Goal: Task Accomplishment & Management: Use online tool/utility

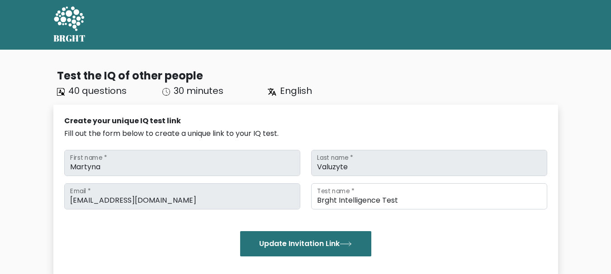
click at [75, 22] on icon at bounding box center [69, 18] width 30 height 24
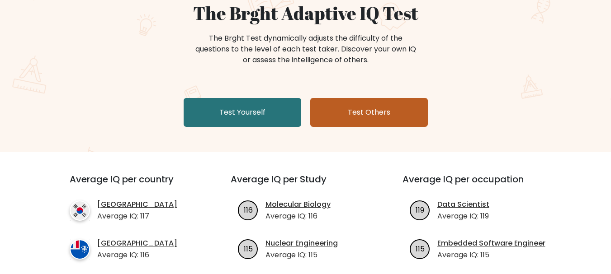
scroll to position [90, 0]
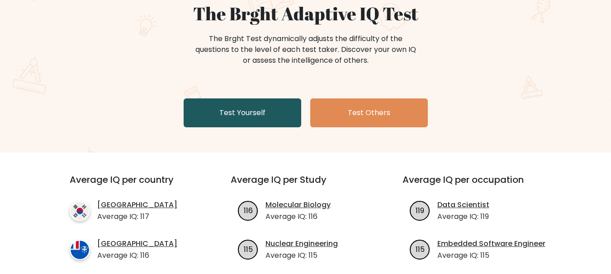
click at [251, 110] on link "Test Yourself" at bounding box center [243, 113] width 118 height 29
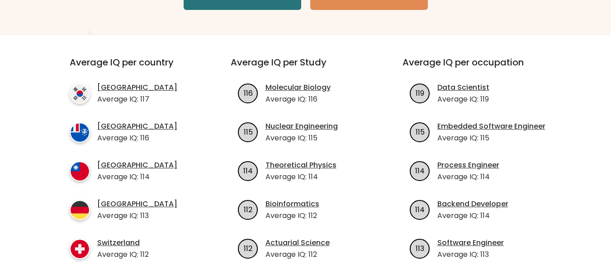
scroll to position [271, 0]
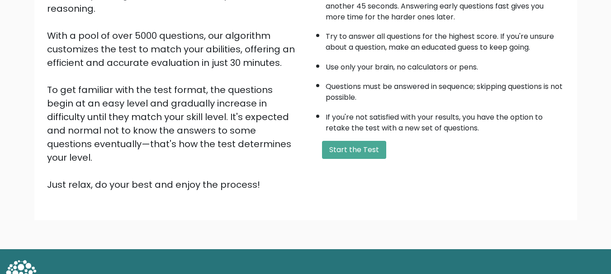
scroll to position [140, 0]
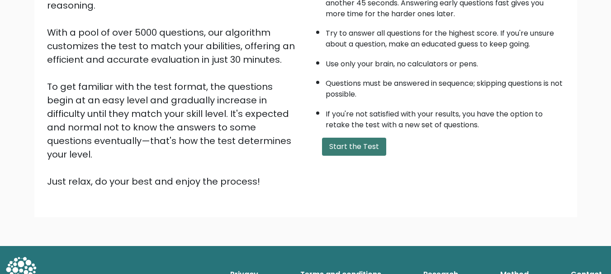
click at [367, 150] on button "Start the Test" at bounding box center [354, 147] width 64 height 18
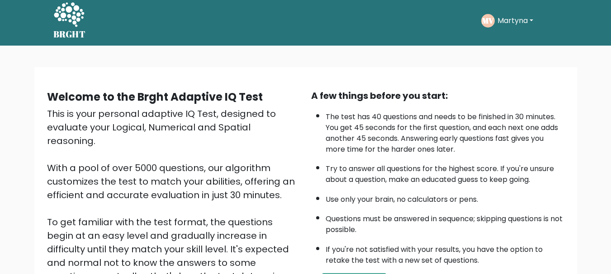
scroll to position [49, 0]
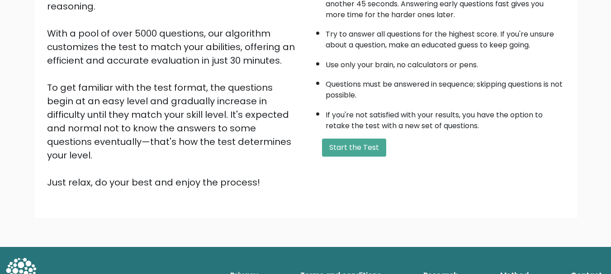
scroll to position [140, 0]
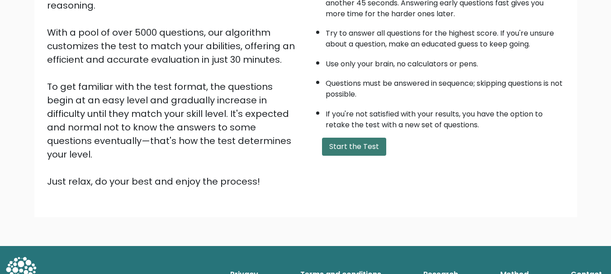
click at [353, 151] on button "Start the Test" at bounding box center [354, 147] width 64 height 18
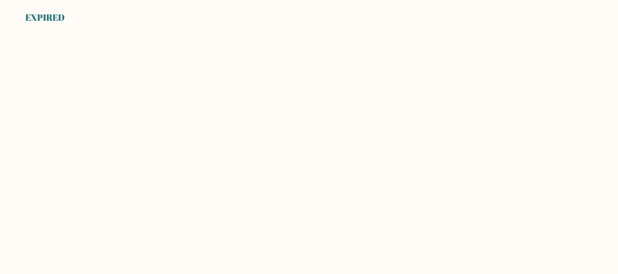
click at [37, 18] on div "EXPIRED" at bounding box center [44, 18] width 39 height 14
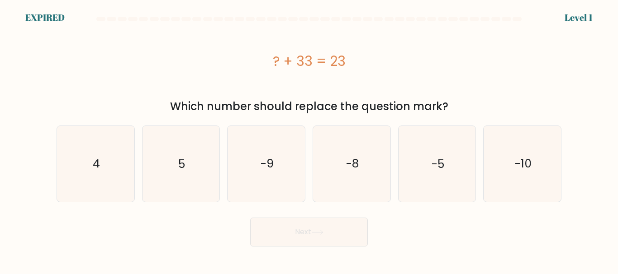
click at [131, 36] on div "? + 33 = 23" at bounding box center [309, 61] width 505 height 72
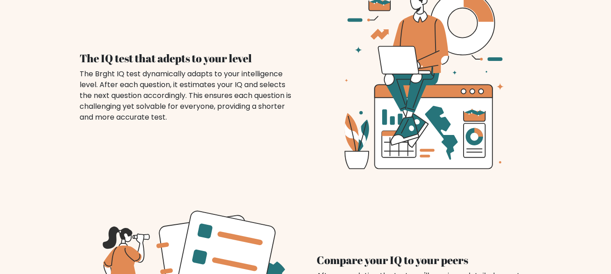
scroll to position [753, 0]
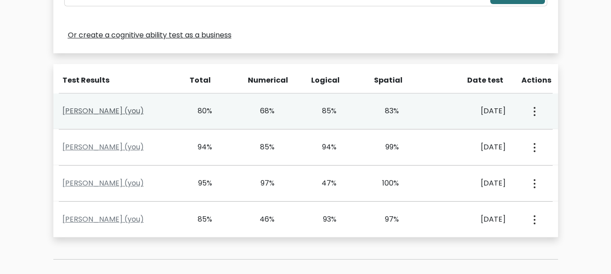
scroll to position [362, 0]
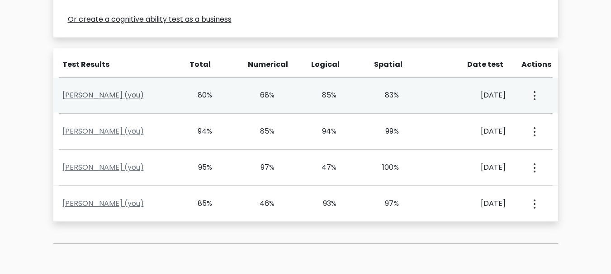
click at [98, 97] on link "Martyna Valuzyte (you)" at bounding box center [102, 95] width 81 height 10
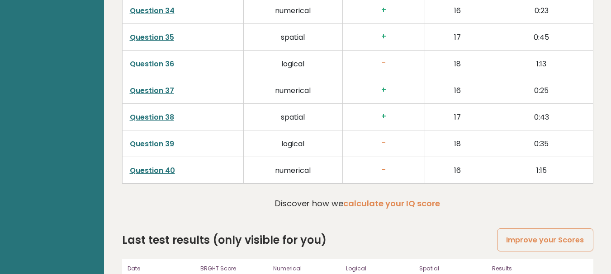
scroll to position [2284, 0]
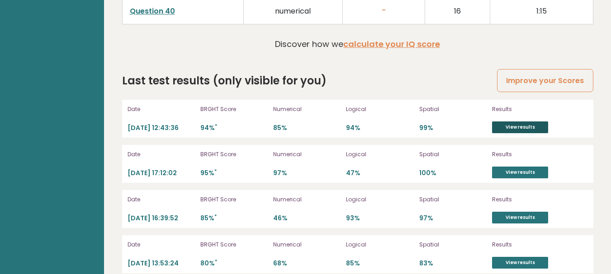
drag, startPoint x: 509, startPoint y: 114, endPoint x: 505, endPoint y: 118, distance: 5.4
click at [509, 122] on link "View results" at bounding box center [520, 128] width 56 height 12
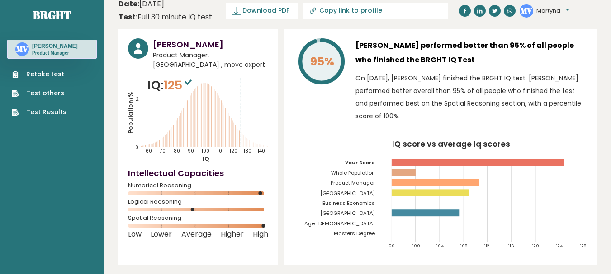
scroll to position [0, 0]
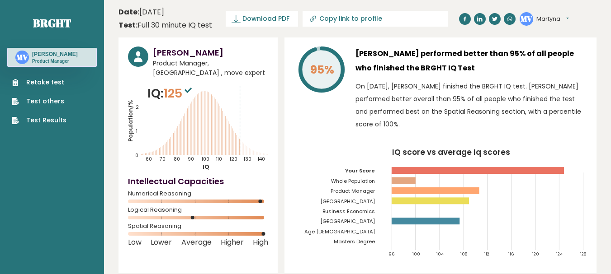
click at [41, 83] on link "Retake test" at bounding box center [39, 82] width 55 height 9
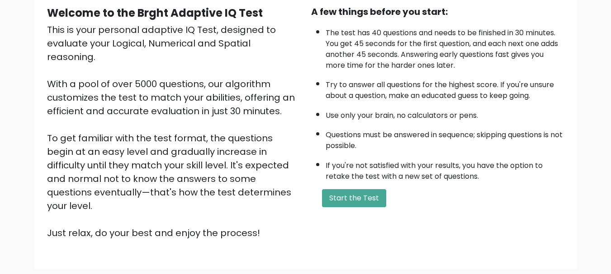
scroll to position [90, 0]
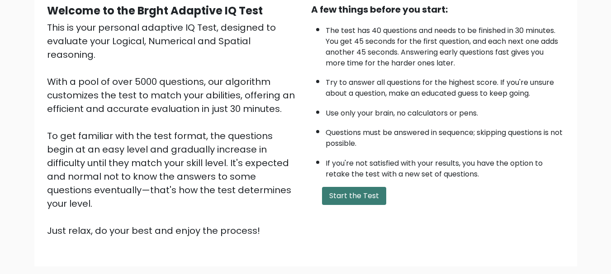
click at [370, 200] on button "Start the Test" at bounding box center [354, 196] width 64 height 18
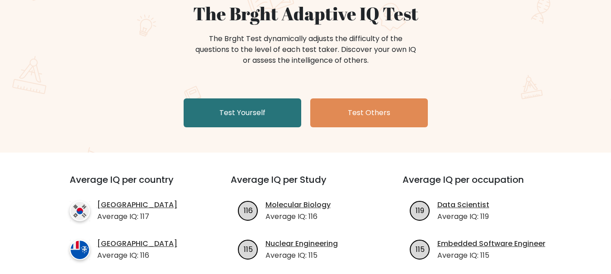
scroll to position [136, 0]
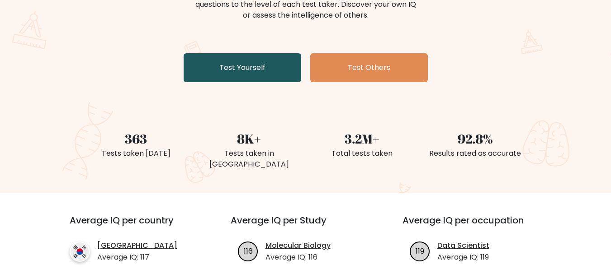
click at [225, 71] on link "Test Yourself" at bounding box center [243, 67] width 118 height 29
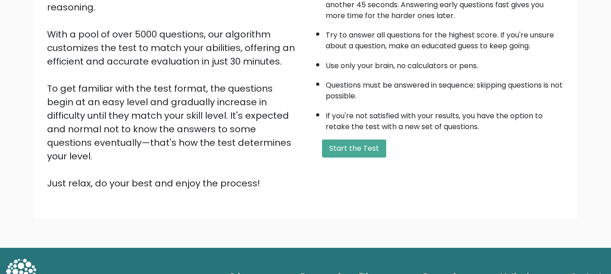
scroll to position [140, 0]
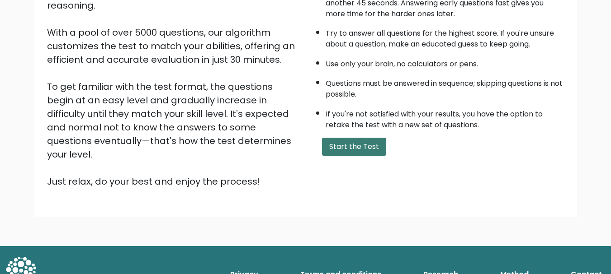
click at [359, 149] on button "Start the Test" at bounding box center [354, 147] width 64 height 18
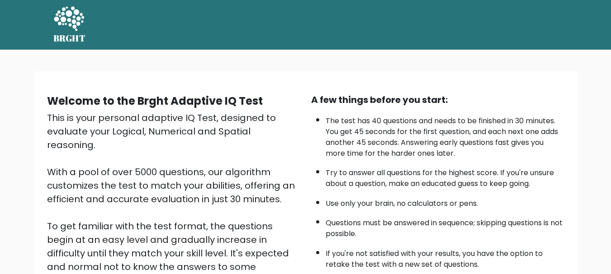
scroll to position [45, 0]
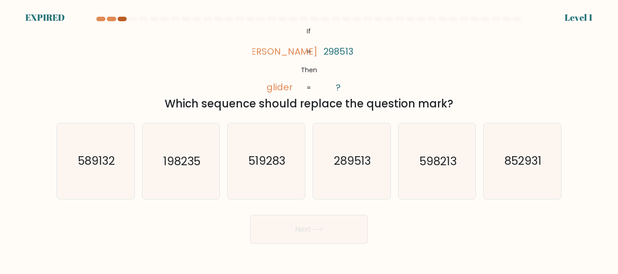
click at [121, 20] on div at bounding box center [122, 19] width 9 height 5
click at [110, 20] on div at bounding box center [111, 19] width 9 height 5
click at [99, 19] on div at bounding box center [100, 19] width 9 height 5
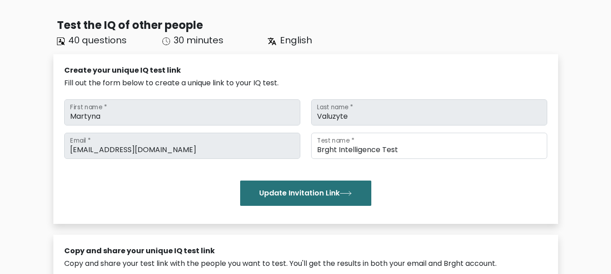
scroll to position [45, 0]
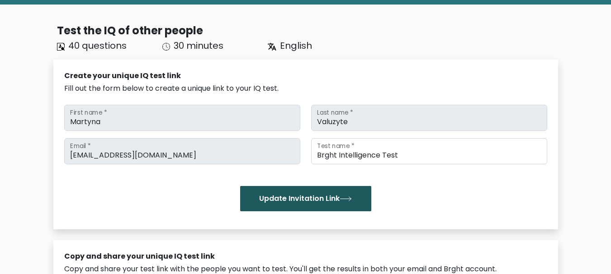
click at [290, 201] on button "Update Invitation Link" at bounding box center [305, 198] width 131 height 25
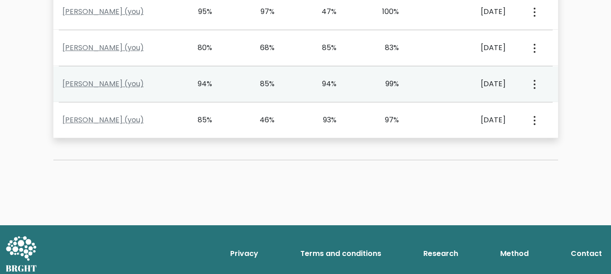
scroll to position [361, 0]
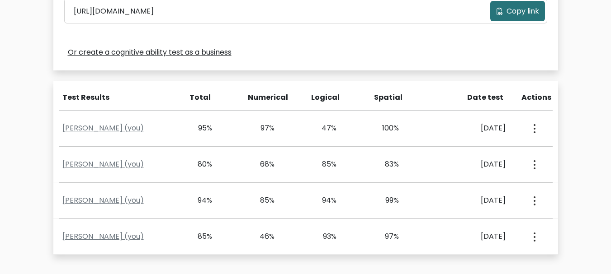
scroll to position [452, 0]
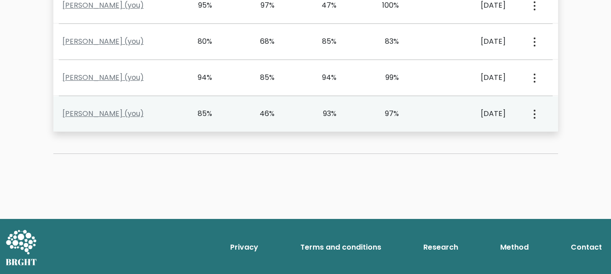
click at [531, 118] on button "button" at bounding box center [533, 114] width 7 height 28
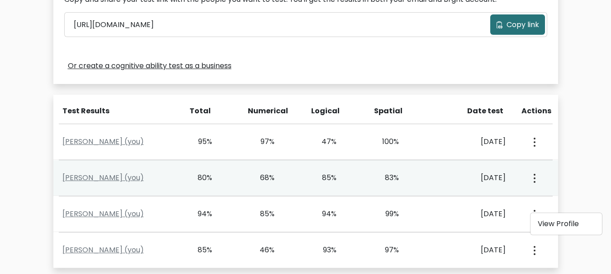
scroll to position [316, 0]
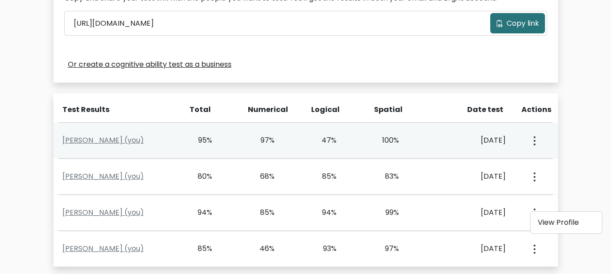
click at [532, 144] on button "button" at bounding box center [533, 141] width 7 height 28
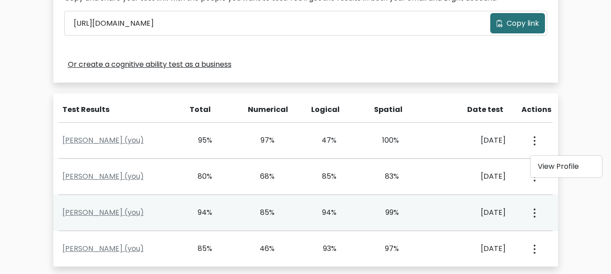
click at [536, 208] on button "button" at bounding box center [533, 213] width 7 height 28
click at [558, 245] on link "View Profile" at bounding box center [565, 239] width 71 height 14
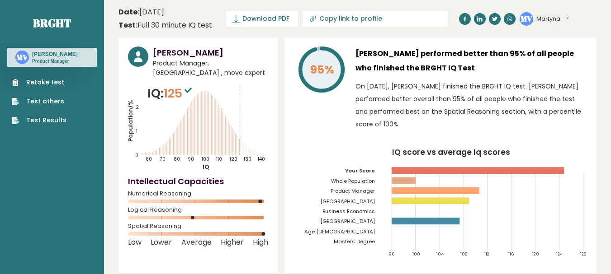
click at [33, 83] on link "Retake test" at bounding box center [39, 82] width 55 height 9
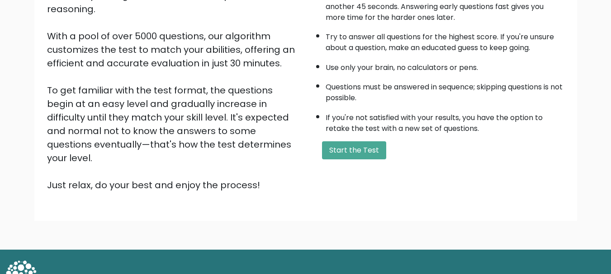
scroll to position [140, 0]
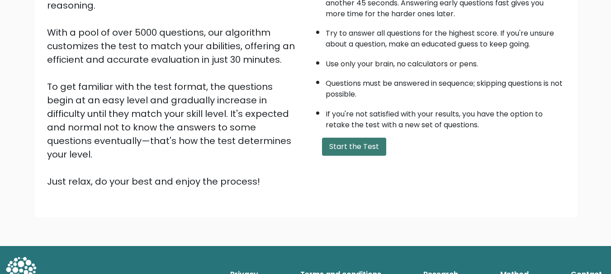
click at [356, 149] on button "Start the Test" at bounding box center [354, 147] width 64 height 18
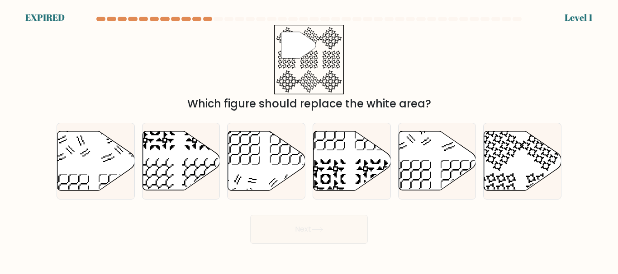
click at [220, 17] on div at bounding box center [217, 19] width 9 height 5
click at [218, 20] on div at bounding box center [217, 19] width 9 height 5
click at [289, 166] on icon at bounding box center [266, 161] width 77 height 59
click at [309, 140] on input "c." at bounding box center [309, 138] width 0 height 2
radio input "true"
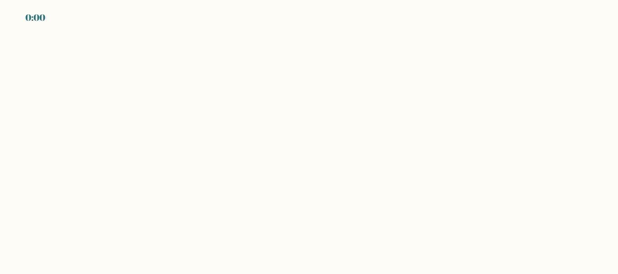
click at [504, 165] on body "0:00" at bounding box center [309, 137] width 618 height 274
click at [179, 137] on body "EXPIRED" at bounding box center [309, 137] width 618 height 274
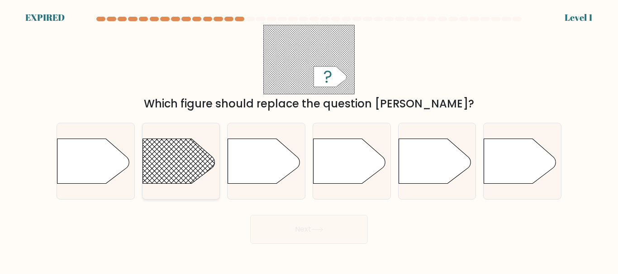
click at [200, 157] on rect at bounding box center [132, 123] width 201 height 153
click at [309, 140] on input "b." at bounding box center [309, 138] width 0 height 2
radio input "true"
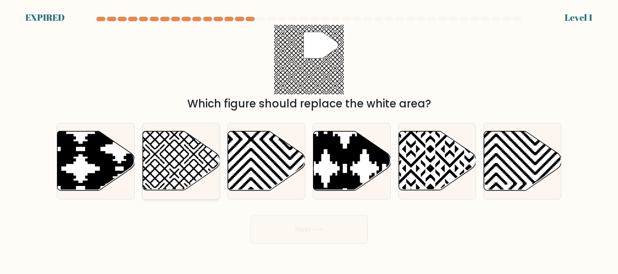
click at [174, 150] on icon at bounding box center [155, 194] width 156 height 156
click at [309, 140] on input "b." at bounding box center [309, 138] width 0 height 2
radio input "true"
click at [572, 26] on form "a." at bounding box center [309, 130] width 618 height 227
click at [575, 11] on div "Level 1" at bounding box center [578, 18] width 28 height 14
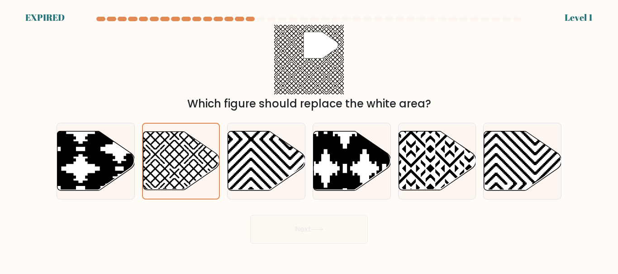
click at [575, 14] on div "Level 1" at bounding box center [578, 18] width 28 height 14
